Goal: Find specific page/section: Find specific page/section

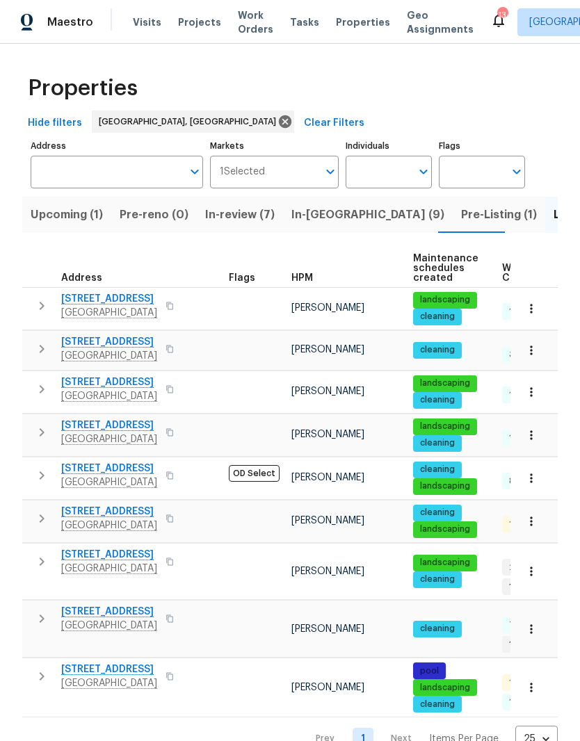
click at [311, 215] on span "In-reno (9)" at bounding box center [367, 214] width 153 height 19
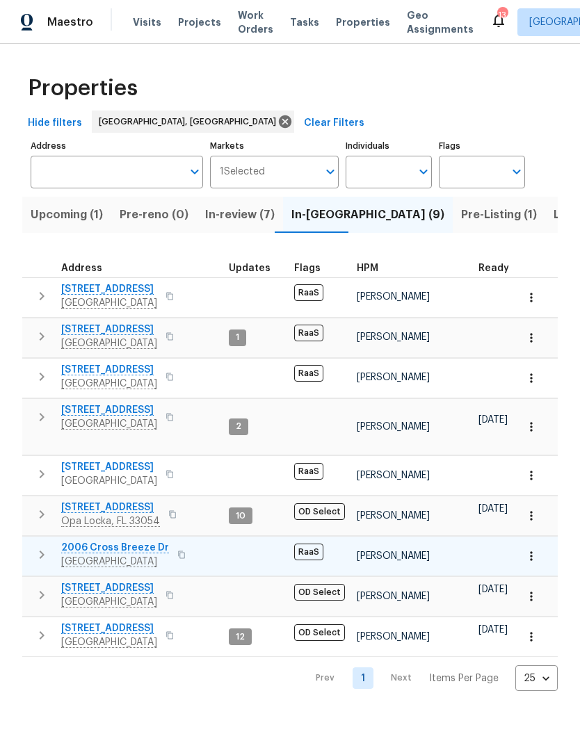
click at [136, 541] on span "2006 Cross Breeze Dr" at bounding box center [115, 548] width 108 height 14
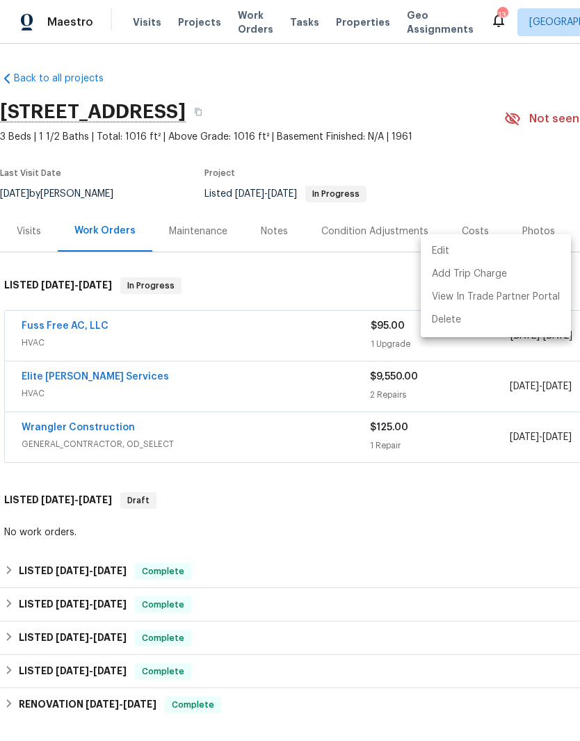
scroll to position [136, 0]
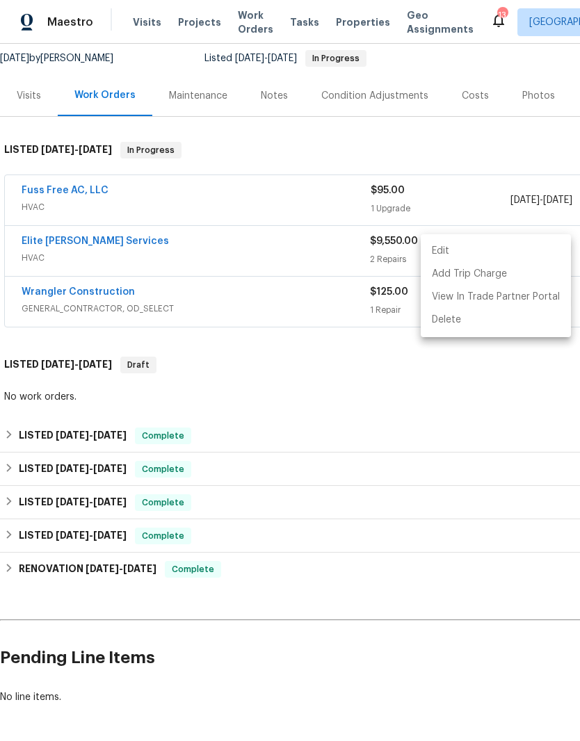
click at [540, 172] on div at bounding box center [290, 370] width 580 height 741
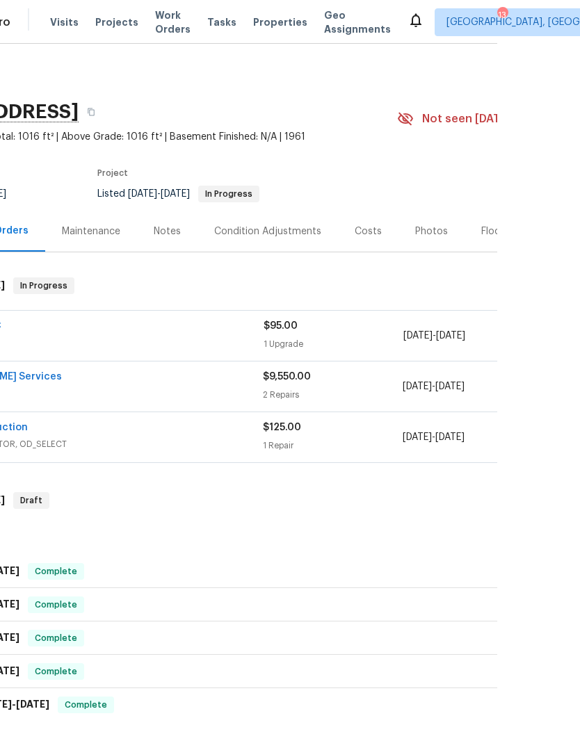
scroll to position [0, 26]
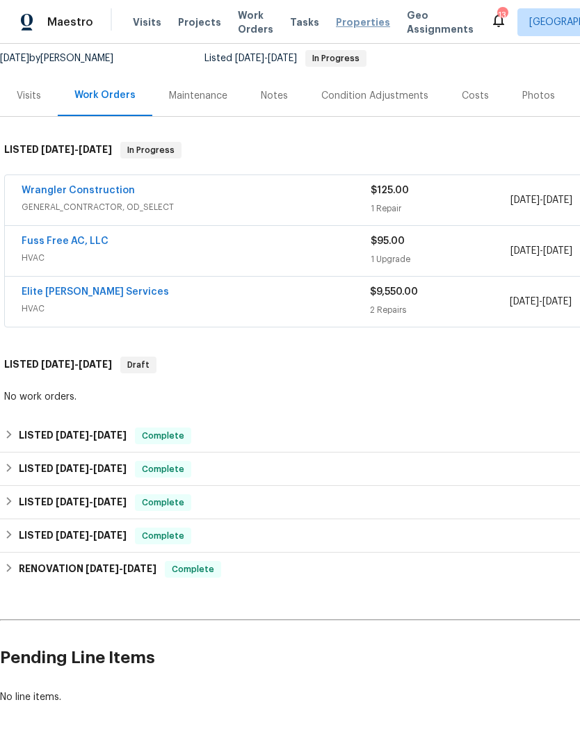
click at [346, 27] on span "Properties" at bounding box center [363, 22] width 54 height 14
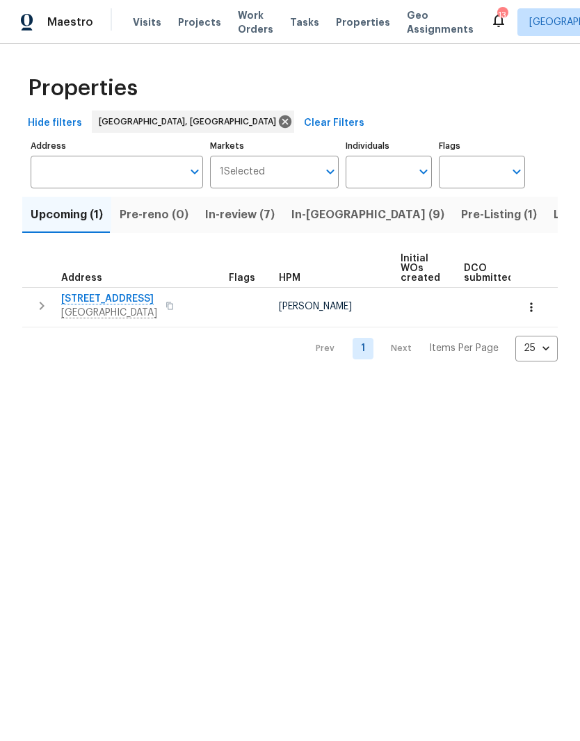
click at [223, 215] on span "In-review (7)" at bounding box center [240, 214] width 70 height 19
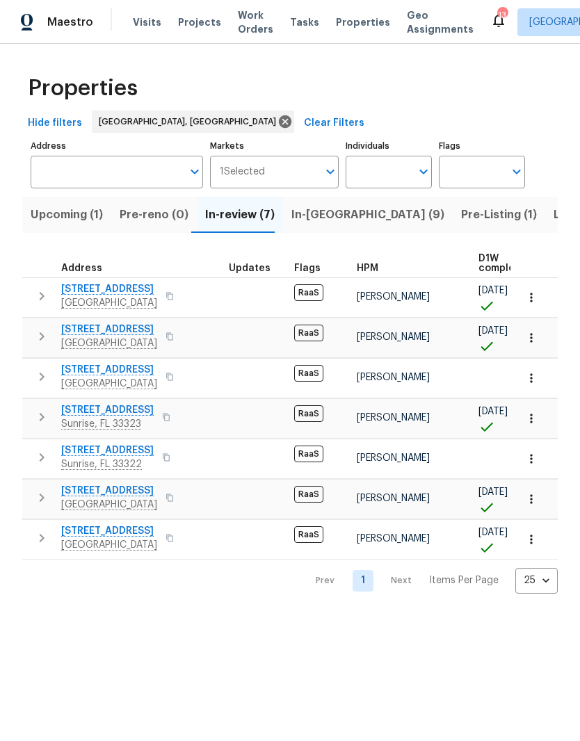
click at [316, 218] on span "In-reno (9)" at bounding box center [367, 214] width 153 height 19
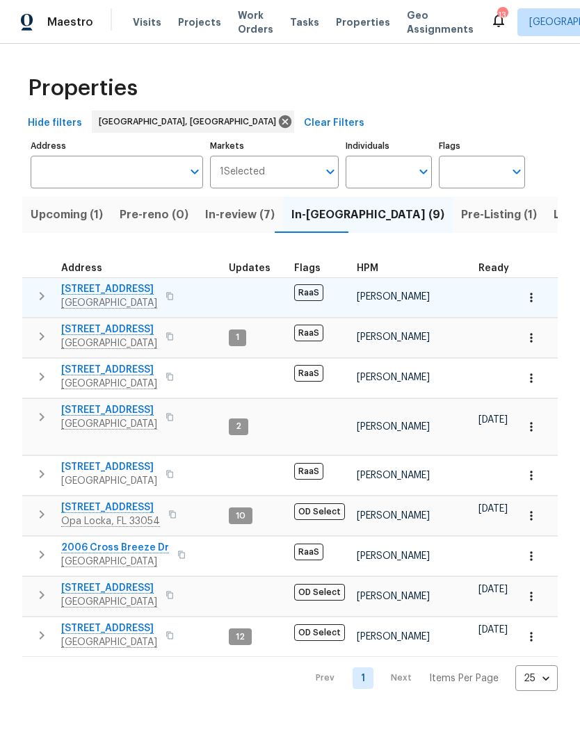
click at [118, 290] on span "[STREET_ADDRESS]" at bounding box center [109, 289] width 96 height 14
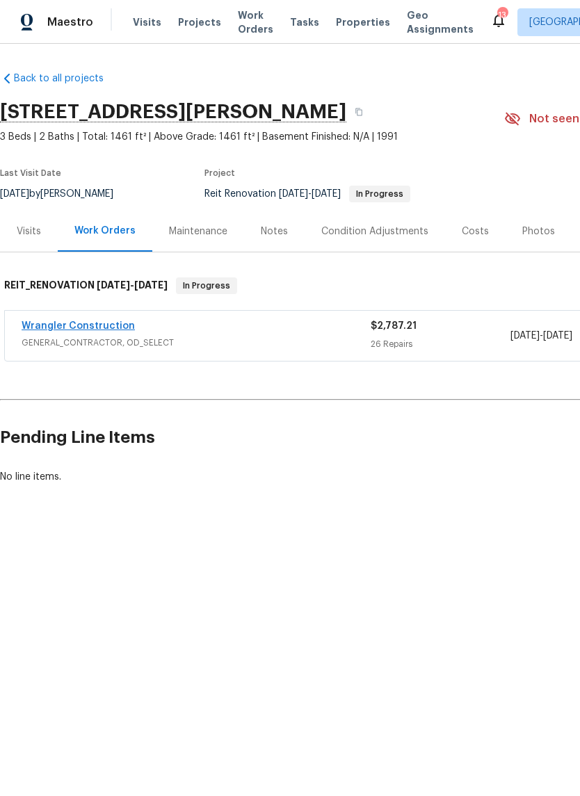
click at [100, 323] on link "Wrangler Construction" at bounding box center [78, 326] width 113 height 10
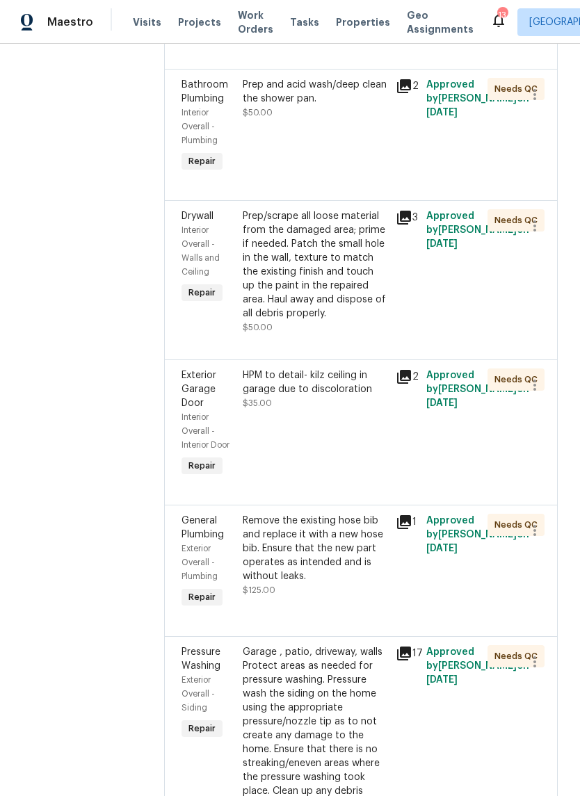
scroll to position [611, 0]
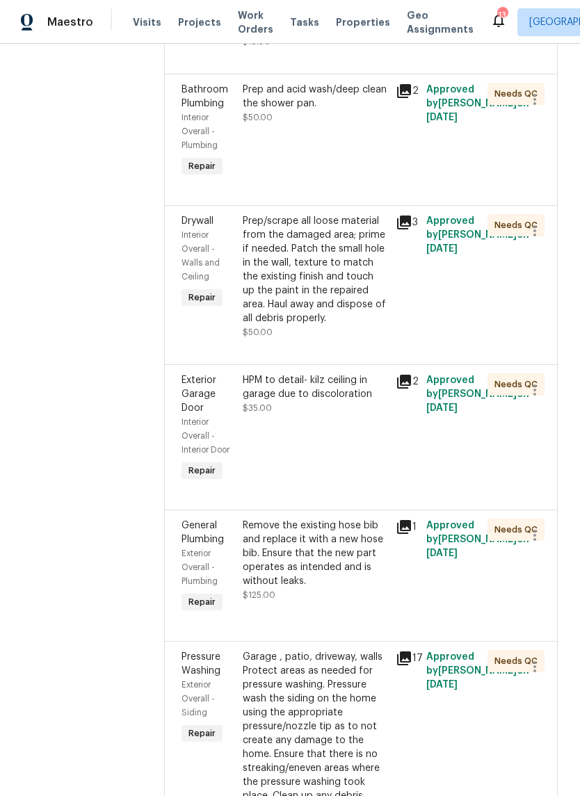
click at [403, 214] on div "3" at bounding box center [407, 222] width 22 height 17
click at [396, 214] on icon at bounding box center [404, 222] width 17 height 17
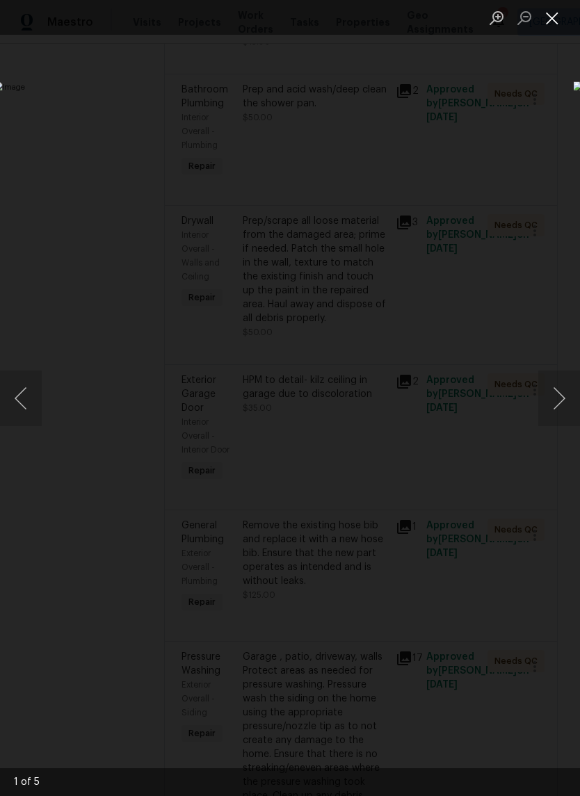
click at [556, 13] on button "Close lightbox" at bounding box center [552, 18] width 28 height 24
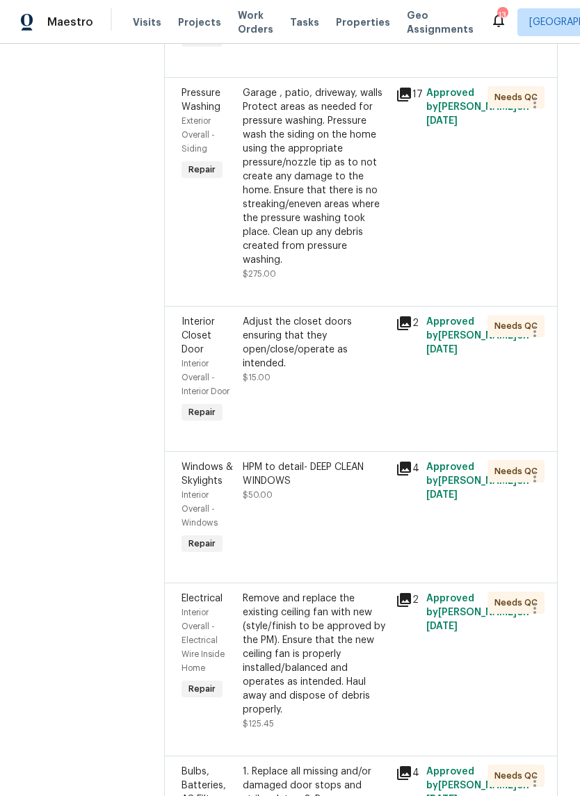
scroll to position [1175, 0]
click at [397, 317] on icon at bounding box center [404, 324] width 14 height 14
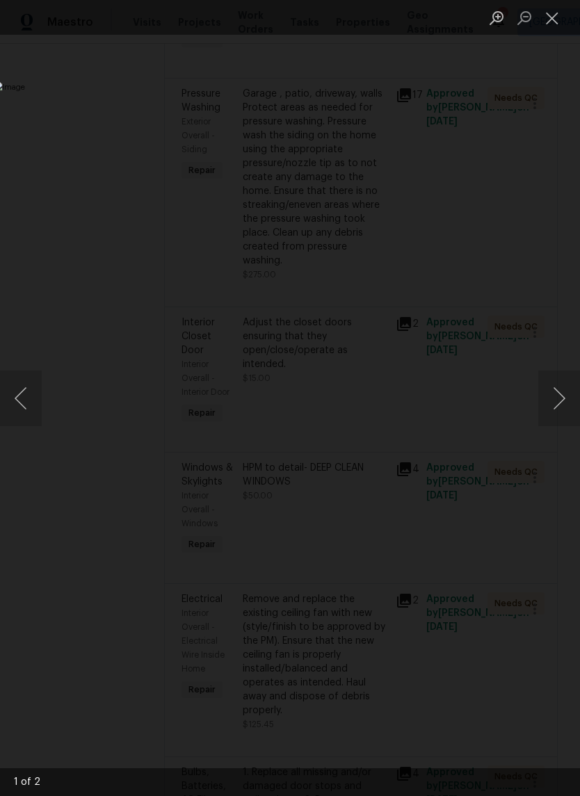
click at [551, 111] on div "Lightbox" at bounding box center [290, 398] width 580 height 796
